Goal: Complete application form

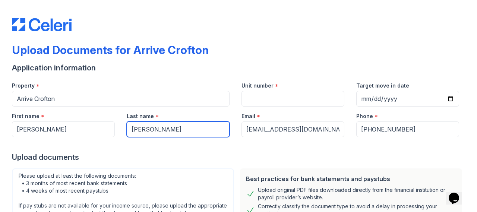
click at [155, 127] on input "Haynes" at bounding box center [178, 130] width 103 height 16
type input "Hayes"
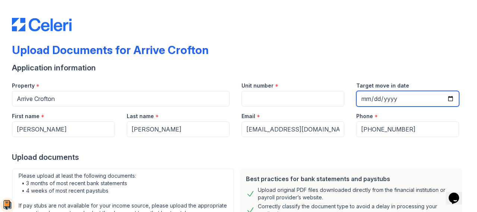
click at [367, 98] on input "Target move in date" at bounding box center [407, 99] width 103 height 16
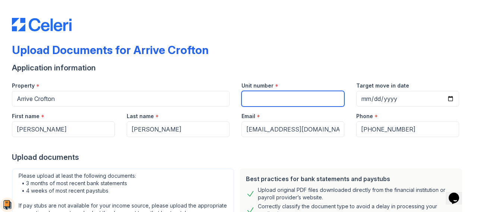
click at [302, 92] on input "Unit number" at bounding box center [293, 99] width 103 height 16
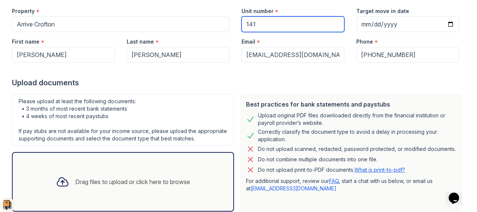
scroll to position [74, 0]
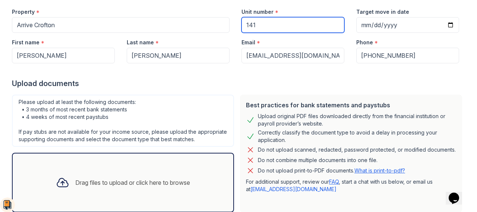
type input "141"
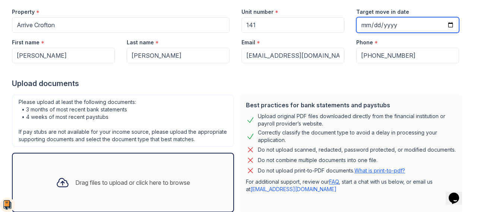
click at [360, 23] on input "Target move in date" at bounding box center [407, 25] width 103 height 16
type input "2025-10-13"
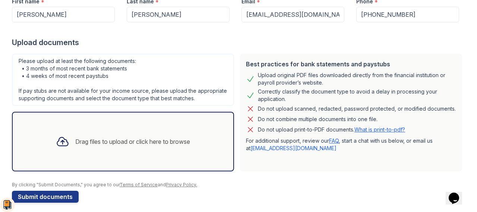
scroll to position [114, 0]
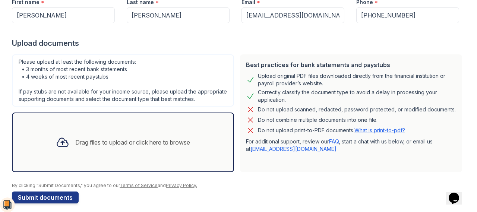
click at [154, 141] on div "Drag files to upload or click here to browse" at bounding box center [123, 142] width 146 height 25
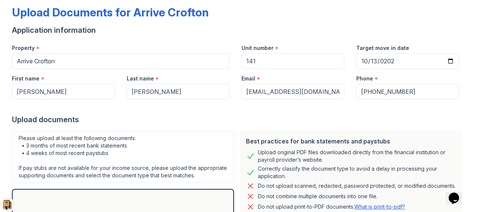
scroll to position [51, 0]
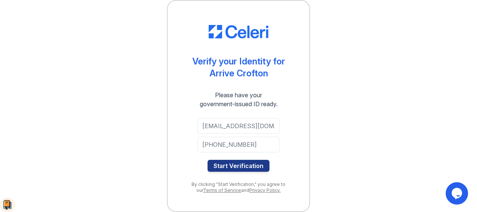
click at [230, 158] on div at bounding box center [239, 155] width 82 height 7
click at [229, 165] on button "Start Verification" at bounding box center [239, 166] width 62 height 12
click at [228, 163] on button "Start Verification" at bounding box center [239, 166] width 62 height 12
